Goal: Check status

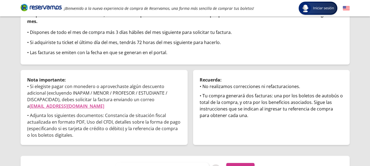
scroll to position [72, 0]
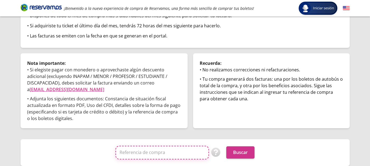
click at [160, 155] on input "Referencia de compra" at bounding box center [161, 153] width 93 height 14
type input "k"
type input "15014258779"
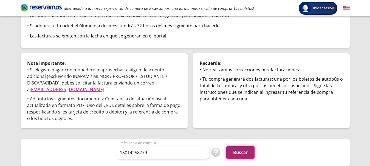
click at [238, 156] on button "Buscar" at bounding box center [240, 153] width 28 height 12
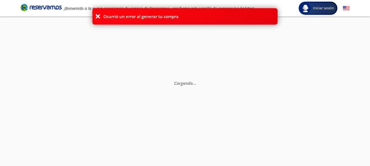
click at [96, 16] on icon at bounding box center [97, 16] width 5 height 5
click at [96, 15] on icon at bounding box center [97, 16] width 5 height 5
click at [97, 16] on icon at bounding box center [97, 16] width 5 height 5
click at [318, 8] on span "Iniciar sesión" at bounding box center [322, 7] width 25 height 5
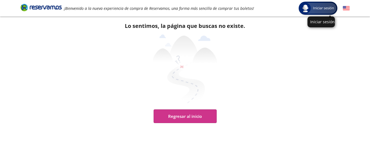
click at [321, 10] on span "Iniciar sesión" at bounding box center [322, 7] width 25 height 5
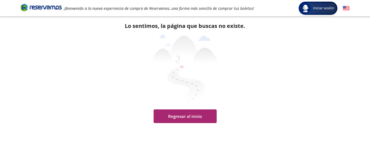
click at [180, 117] on button "Regresar al inicio" at bounding box center [184, 117] width 63 height 14
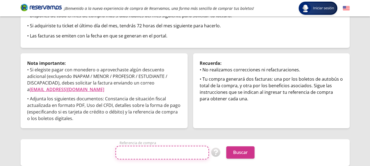
click at [176, 151] on input "Referencia de compra" at bounding box center [161, 153] width 93 height 14
click at [122, 153] on input "kUyS7q1QAXQC" at bounding box center [161, 153] width 93 height 14
type input "kUyS7q1QAXQC"
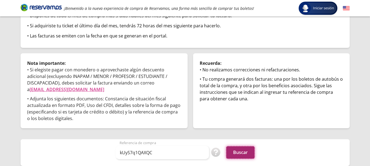
click at [241, 152] on button "Buscar" at bounding box center [240, 153] width 28 height 12
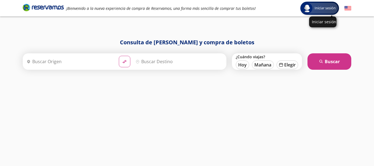
click at [326, 8] on span "Iniciar sesión" at bounding box center [325, 7] width 25 height 5
